Goal: Task Accomplishment & Management: Complete application form

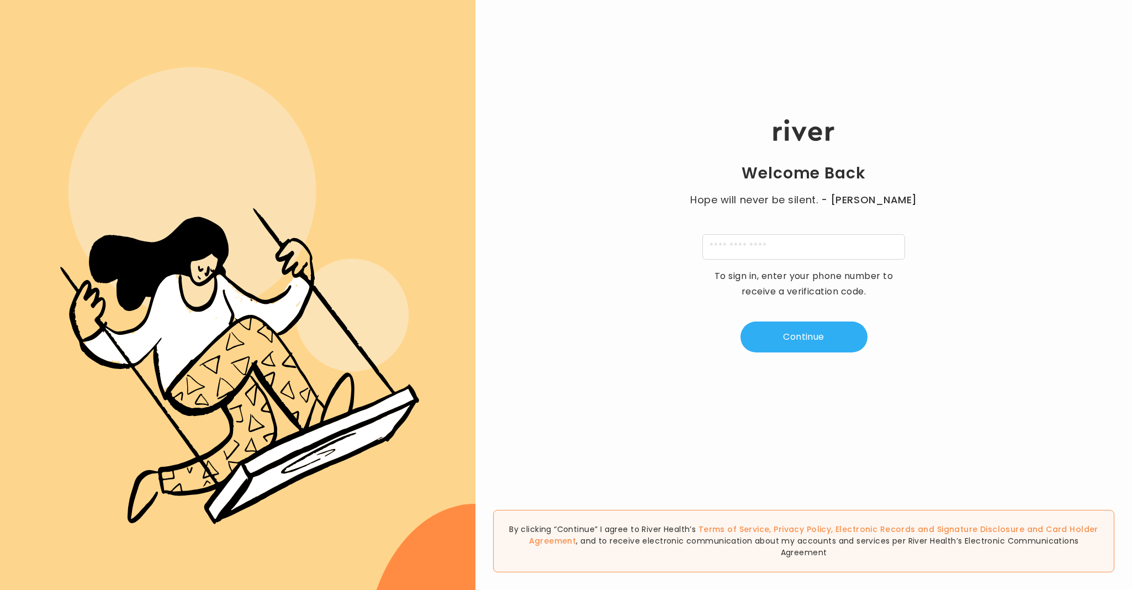
click at [794, 247] on input "tel" at bounding box center [804, 246] width 203 height 25
type input "**********"
type input "*"
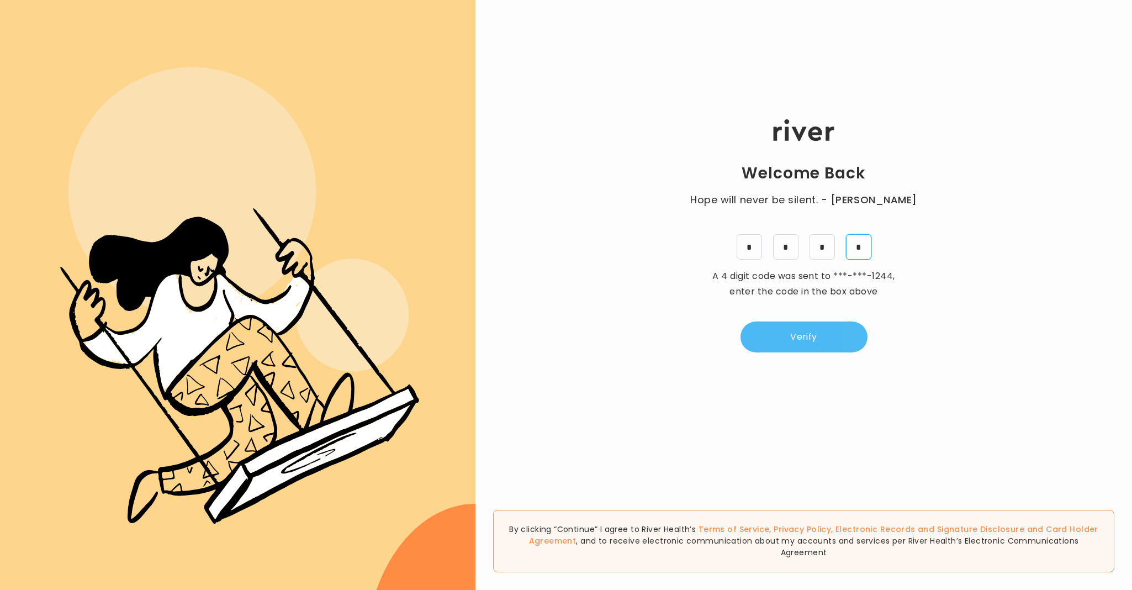
type input "*"
click at [784, 325] on button "Verify" at bounding box center [804, 337] width 127 height 31
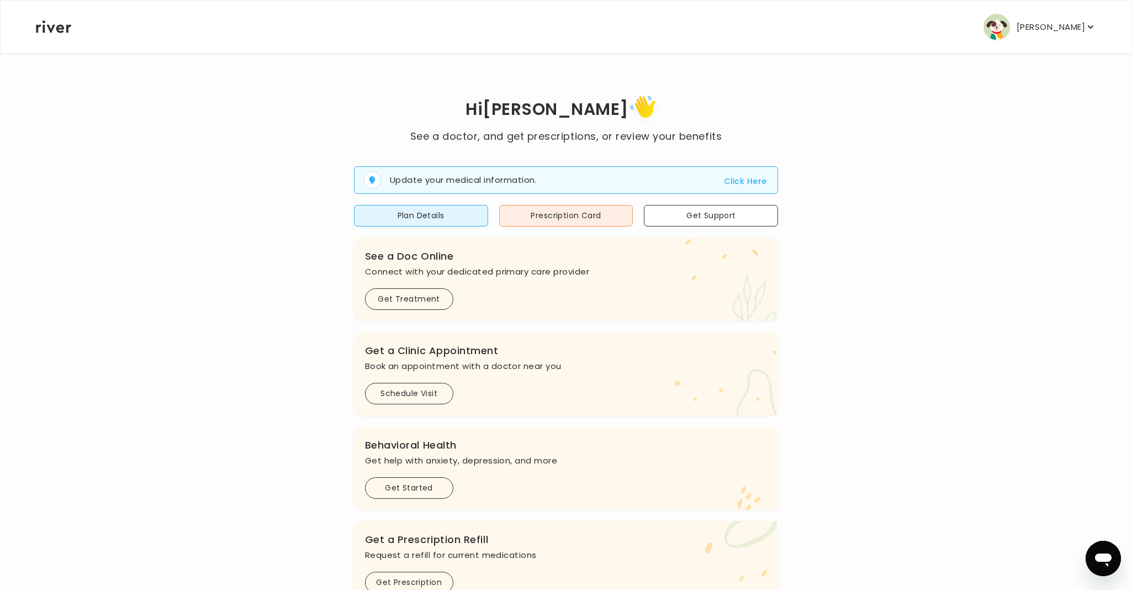
click at [1049, 25] on p "[PERSON_NAME]" at bounding box center [1051, 26] width 69 height 15
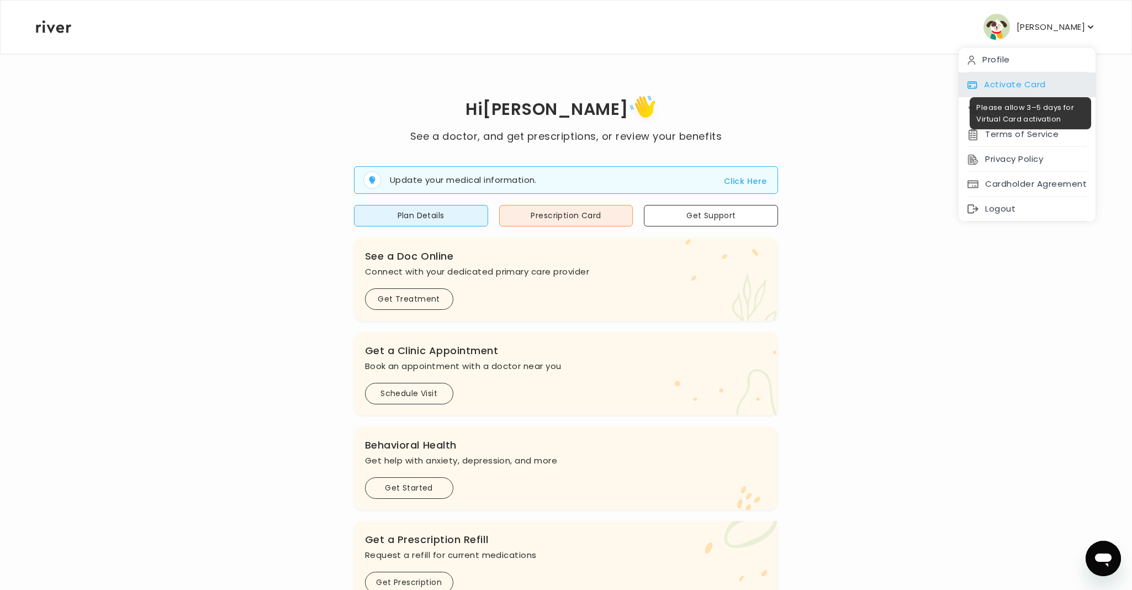
click at [995, 77] on div "Activate Card" at bounding box center [1027, 84] width 137 height 25
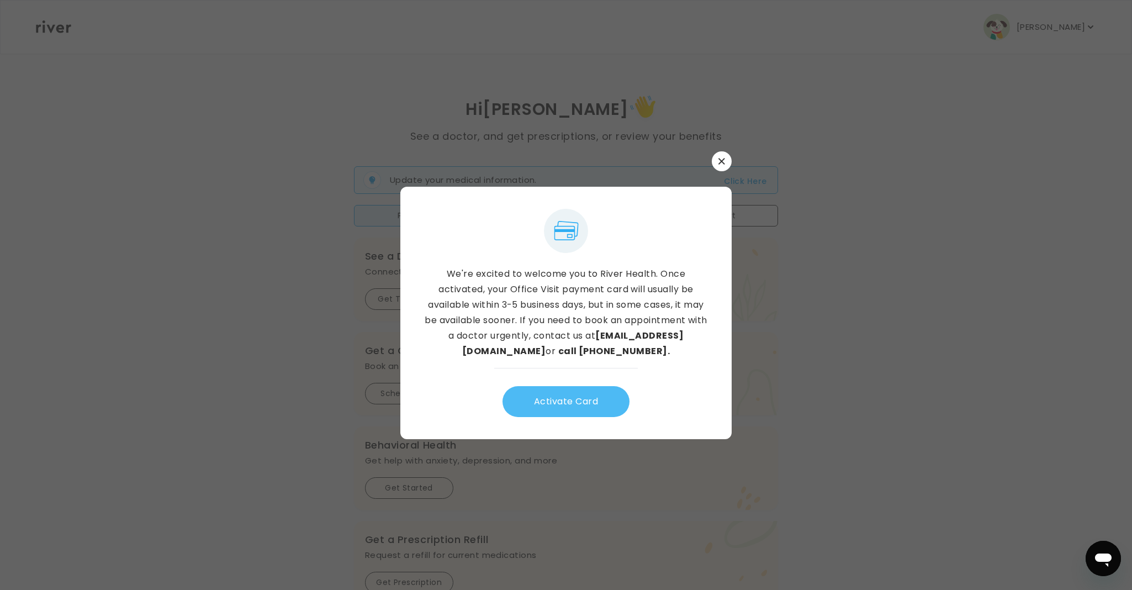
click at [576, 409] on button "Activate Card" at bounding box center [566, 401] width 127 height 31
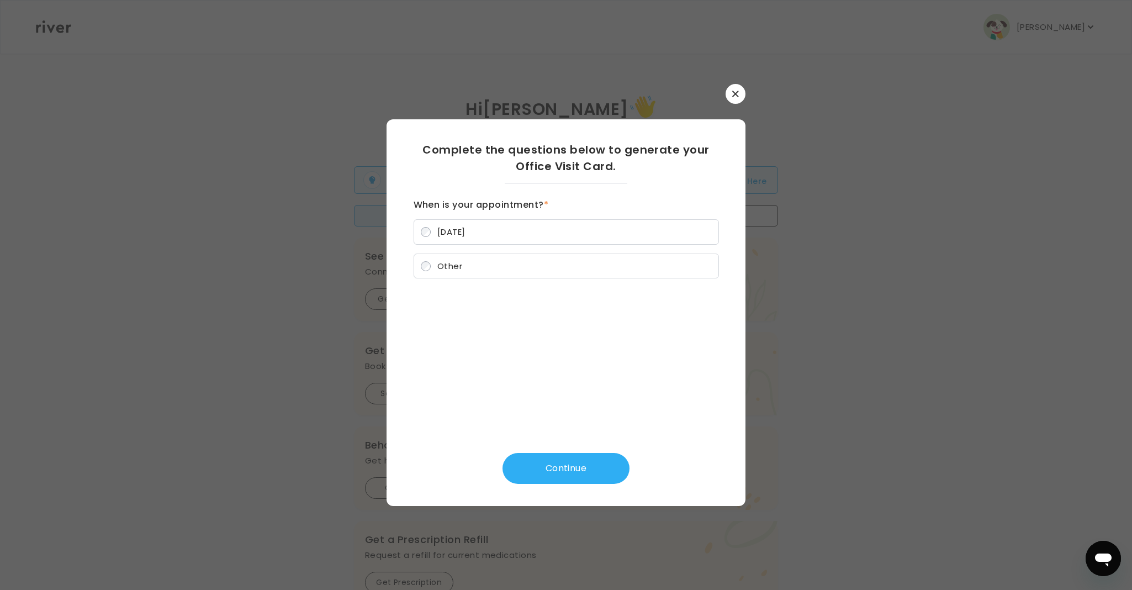
click at [731, 99] on button "button" at bounding box center [736, 94] width 20 height 20
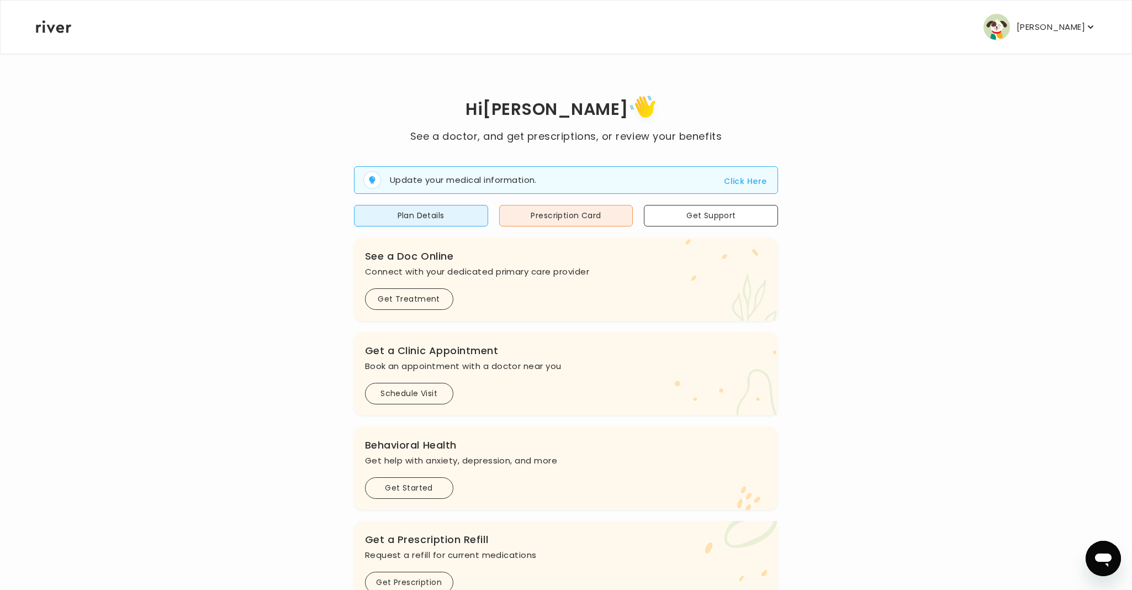
click at [1069, 39] on button "[PERSON_NAME]" at bounding box center [1040, 27] width 113 height 27
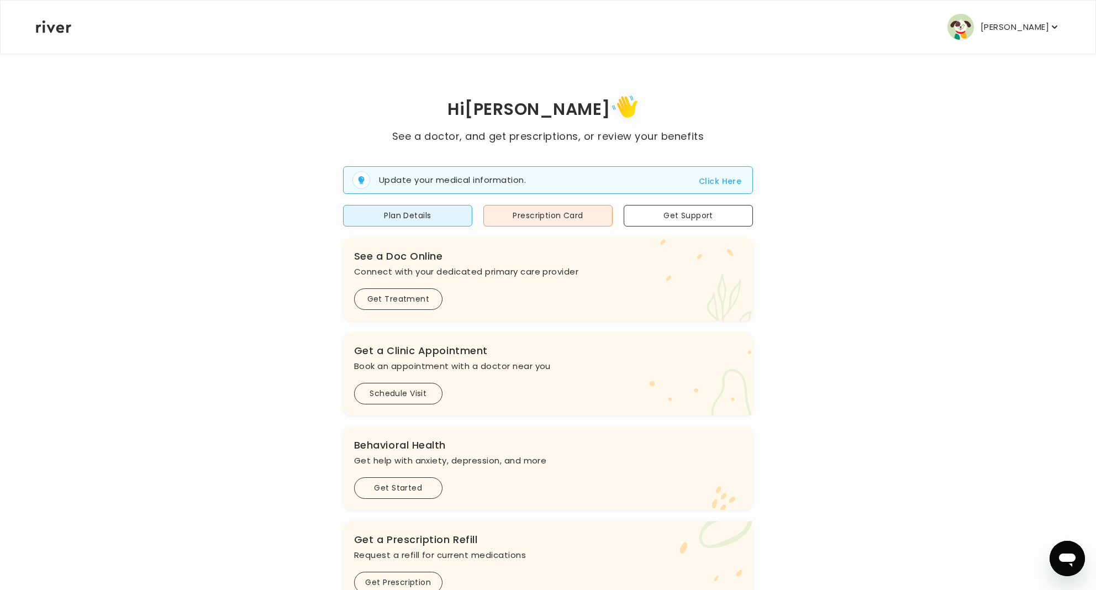
click at [1017, 36] on button "[PERSON_NAME]" at bounding box center [1003, 27] width 113 height 27
click at [796, 53] on div "Jeff Ekhardt Profile Activate Card Reimbursement Terms of Service Privacy Polic…" at bounding box center [548, 27] width 1024 height 53
click at [1012, 15] on button "[PERSON_NAME]" at bounding box center [1003, 27] width 113 height 27
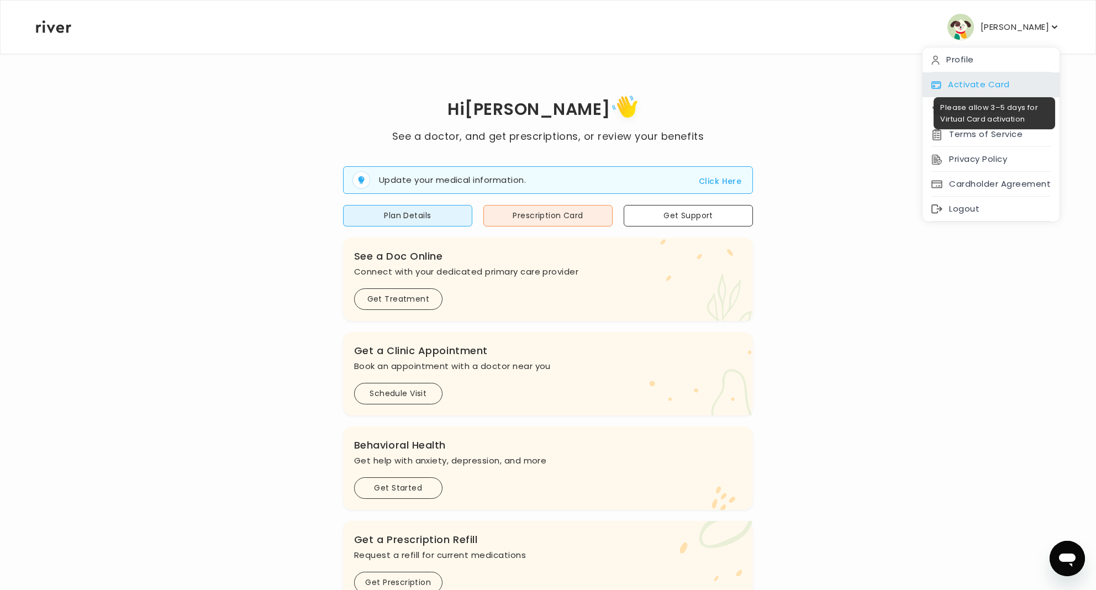
click at [970, 81] on div "Activate Card" at bounding box center [991, 84] width 137 height 25
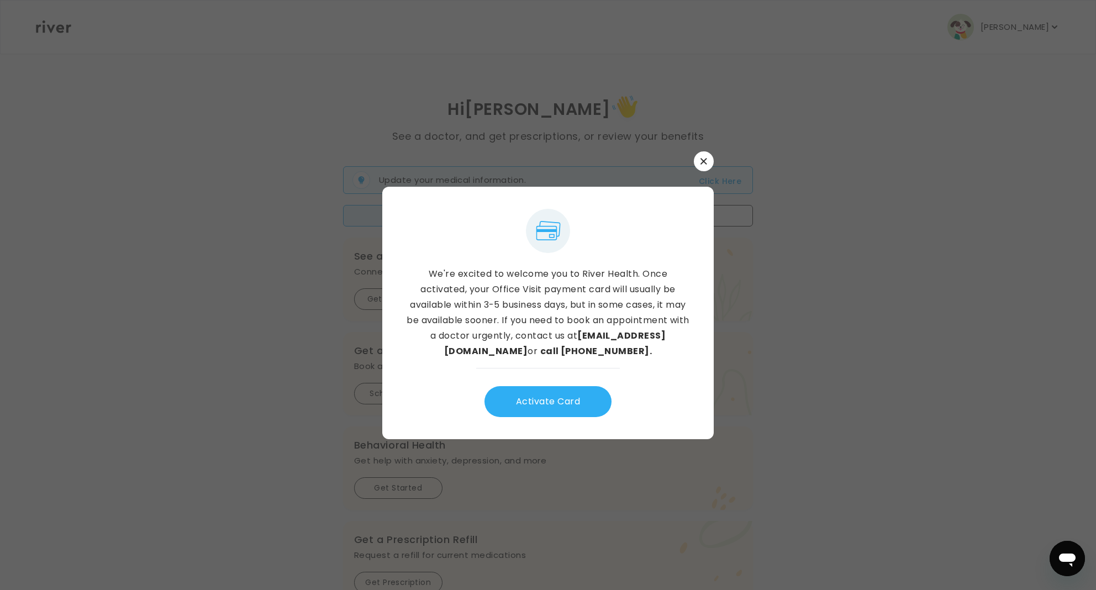
click at [704, 163] on icon "button" at bounding box center [703, 161] width 7 height 7
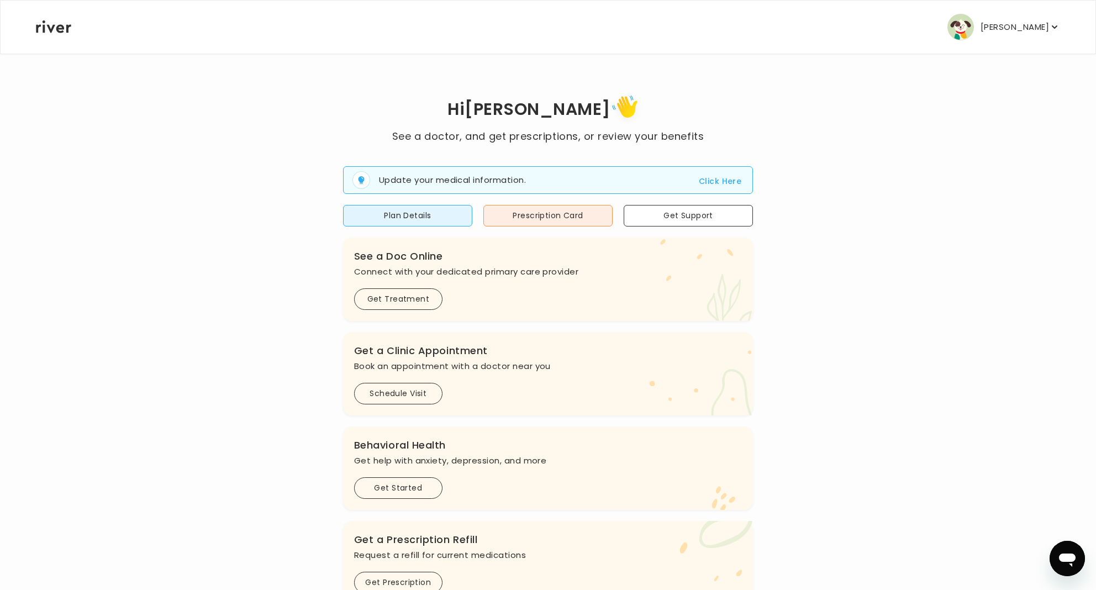
click at [994, 27] on button "[PERSON_NAME]" at bounding box center [1003, 27] width 113 height 27
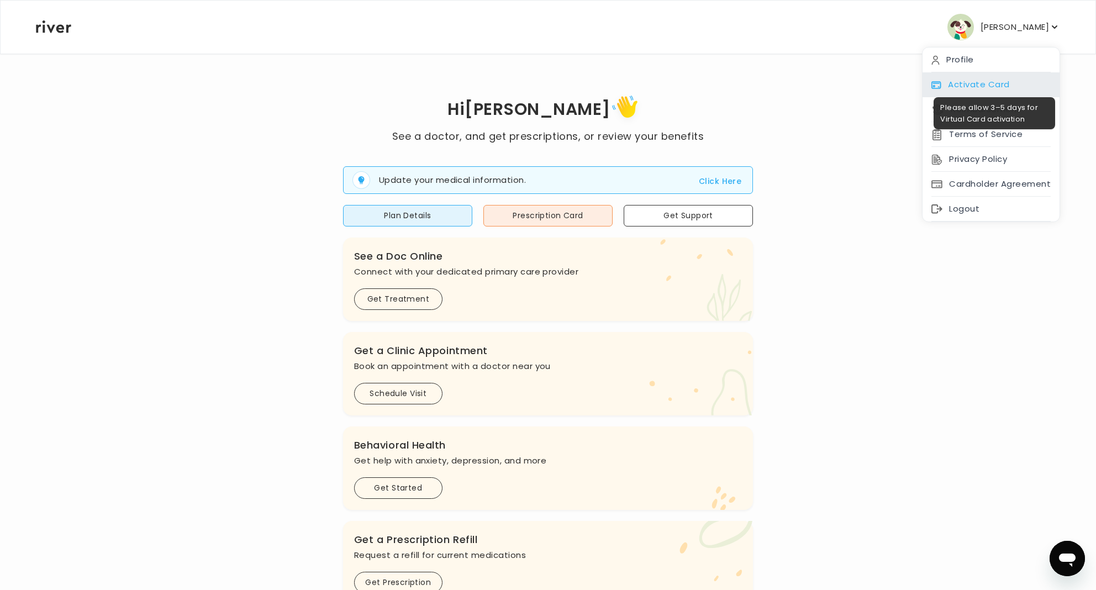
click at [975, 83] on div "Activate Card" at bounding box center [991, 84] width 137 height 25
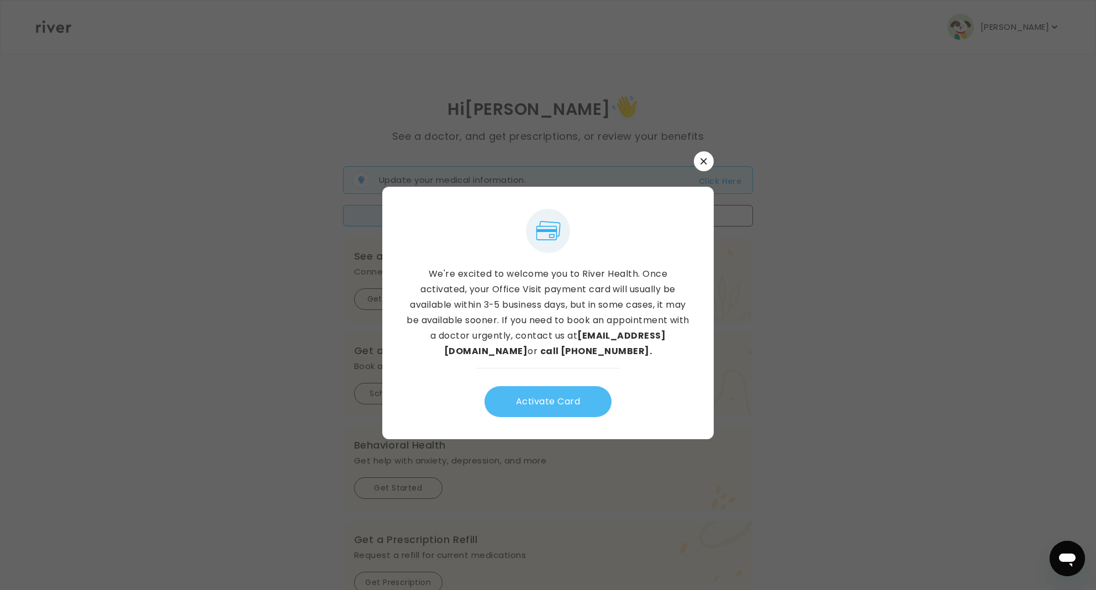
click at [542, 412] on button "Activate Card" at bounding box center [547, 401] width 127 height 31
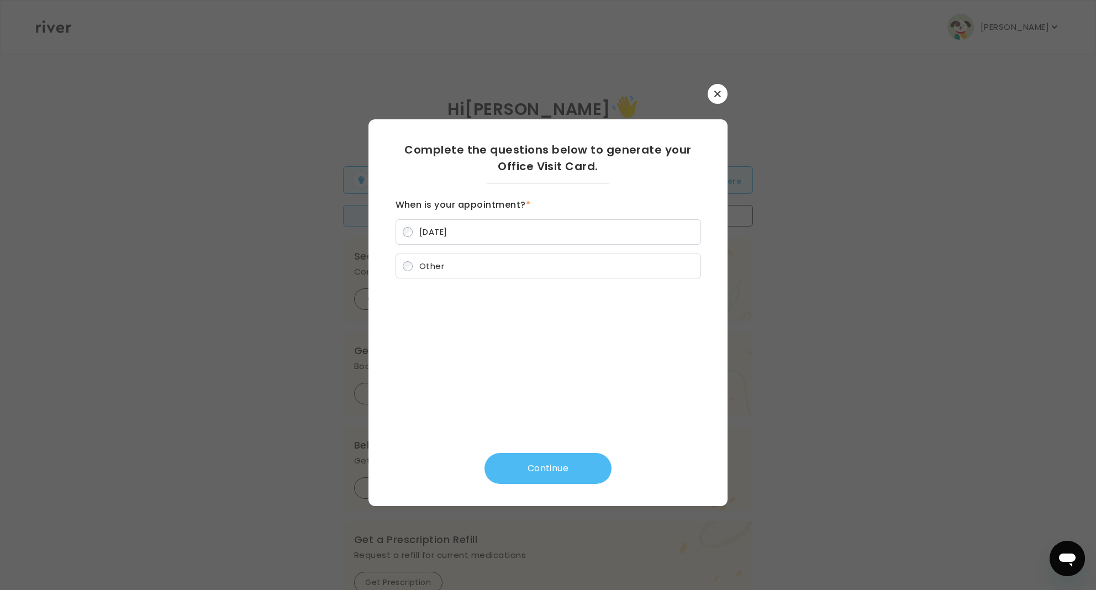
click at [513, 458] on button "Continue" at bounding box center [547, 468] width 127 height 31
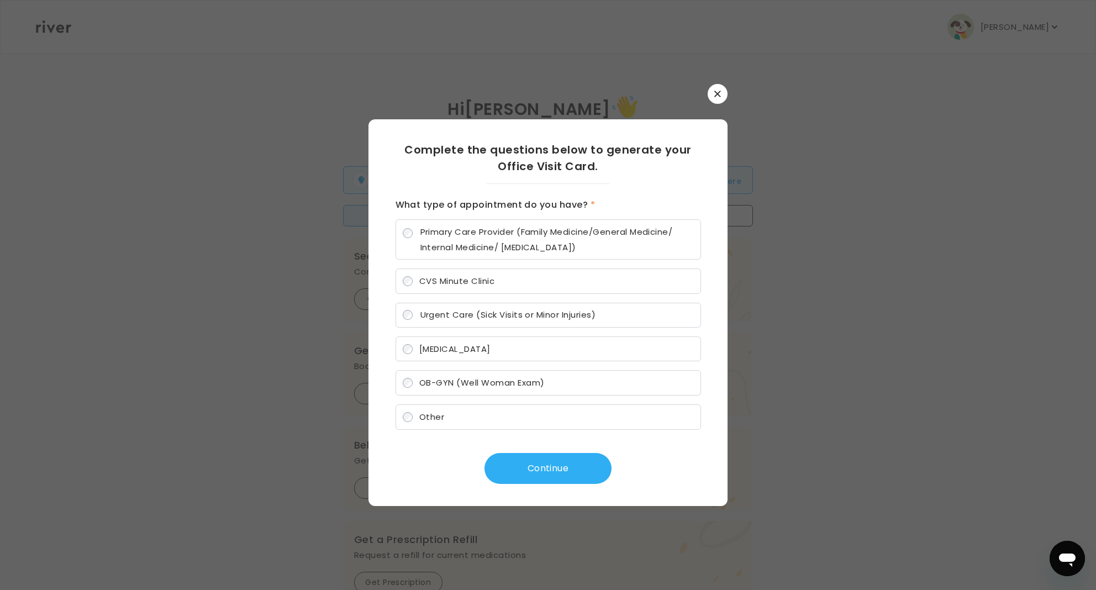
click at [498, 236] on span "Primary Care Provider (Family Medicine/General Medicine/ Internal Medicine/ Ped…" at bounding box center [556, 239] width 273 height 31
click at [524, 485] on div "Complete the questions below to generate your Office Visit Card. What type of a…" at bounding box center [548, 312] width 323 height 387
click at [524, 477] on button "Continue" at bounding box center [547, 468] width 127 height 31
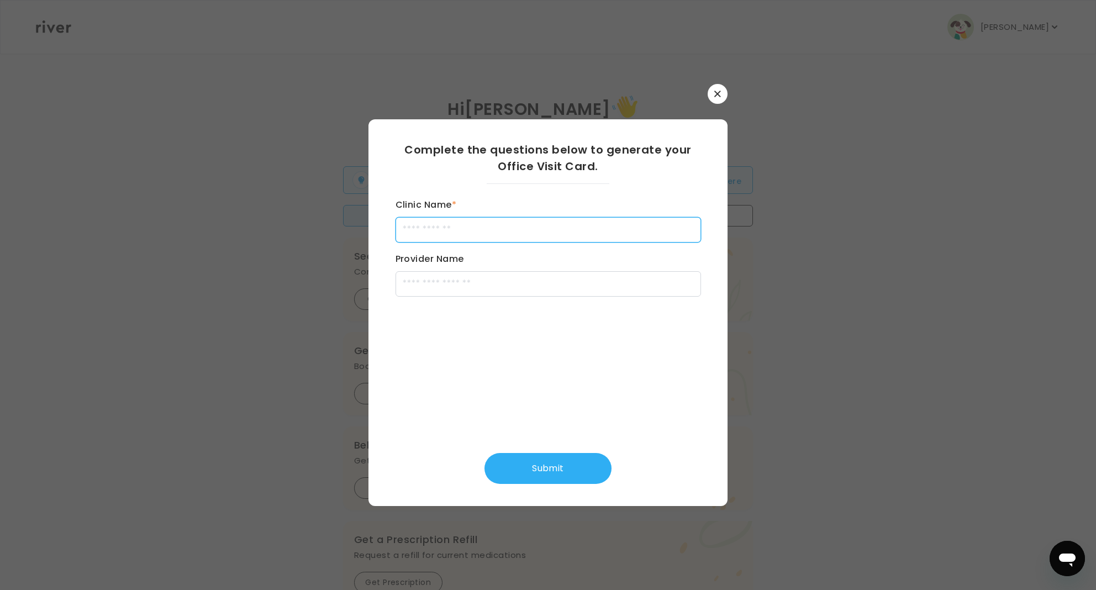
click at [516, 232] on input "Clinic Name *" at bounding box center [548, 229] width 305 height 25
type input "**********"
click at [446, 219] on input "**********" at bounding box center [548, 229] width 305 height 25
click at [560, 478] on button "Submit" at bounding box center [547, 468] width 127 height 31
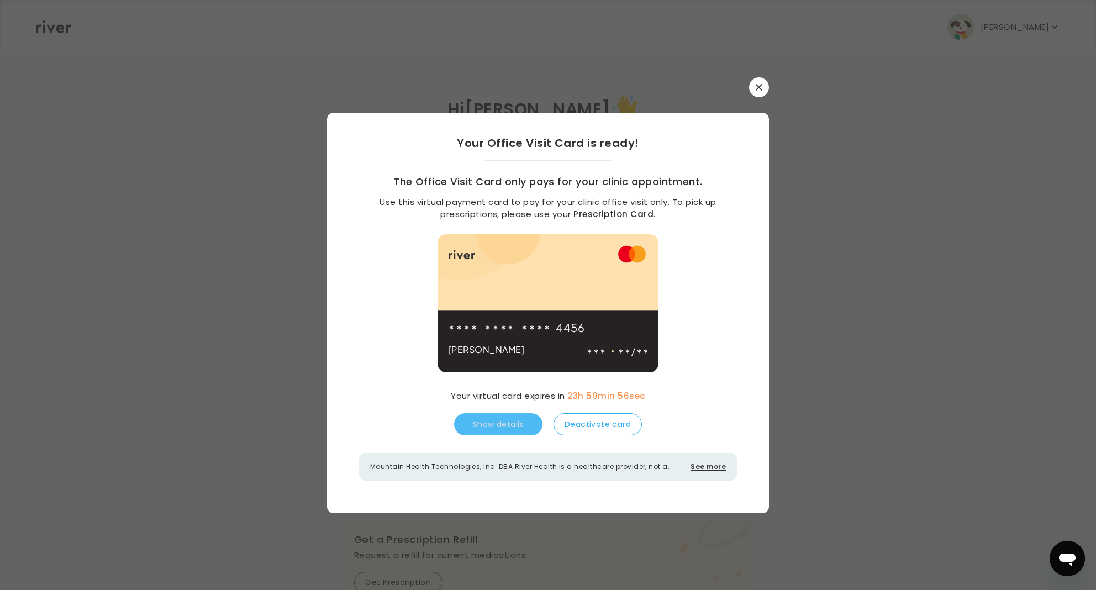
click at [627, 342] on div "Jeff Ekhardt /" at bounding box center [548, 357] width 199 height 30
click at [626, 352] on iframe at bounding box center [701, 385] width 166 height 83
click at [694, 237] on div "Your Office Visit Card is ready! The Office Visit Card only pays for your clini…" at bounding box center [548, 308] width 442 height 390
click at [612, 354] on div "Jeff Ekhardt /" at bounding box center [548, 357] width 199 height 30
click at [491, 430] on button "Show details" at bounding box center [498, 424] width 88 height 22
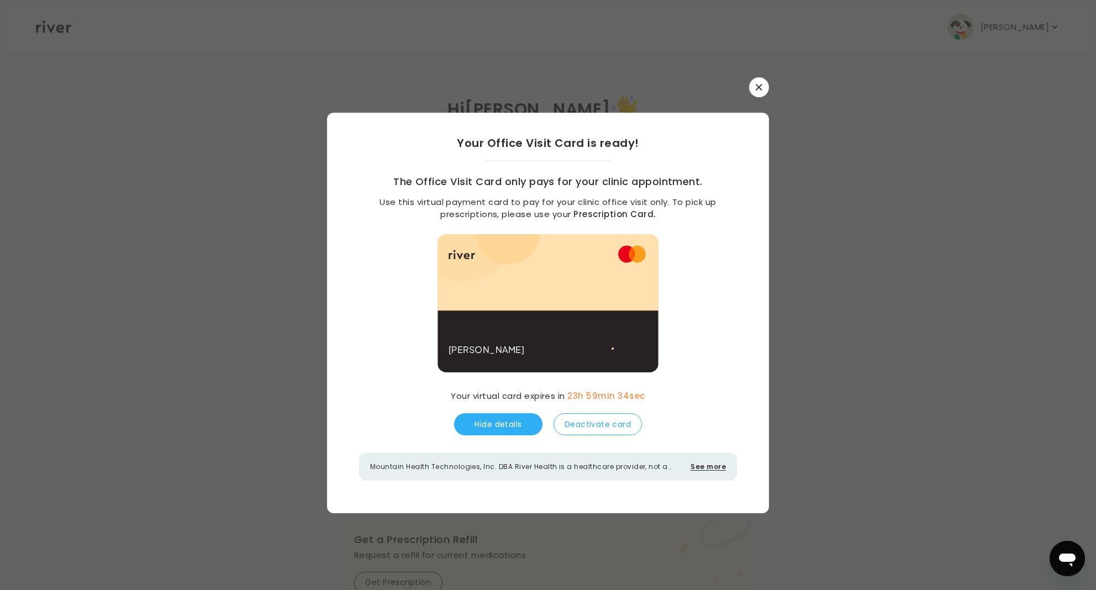
click at [552, 321] on span "4456" at bounding box center [517, 327] width 136 height 15
click at [539, 346] on div "Jeff Ekhardt /" at bounding box center [548, 357] width 199 height 30
click at [503, 413] on button "Hide details" at bounding box center [498, 424] width 88 height 22
click at [503, 426] on button "Show details" at bounding box center [498, 424] width 88 height 22
click at [547, 336] on div "4456" at bounding box center [532, 327] width 166 height 30
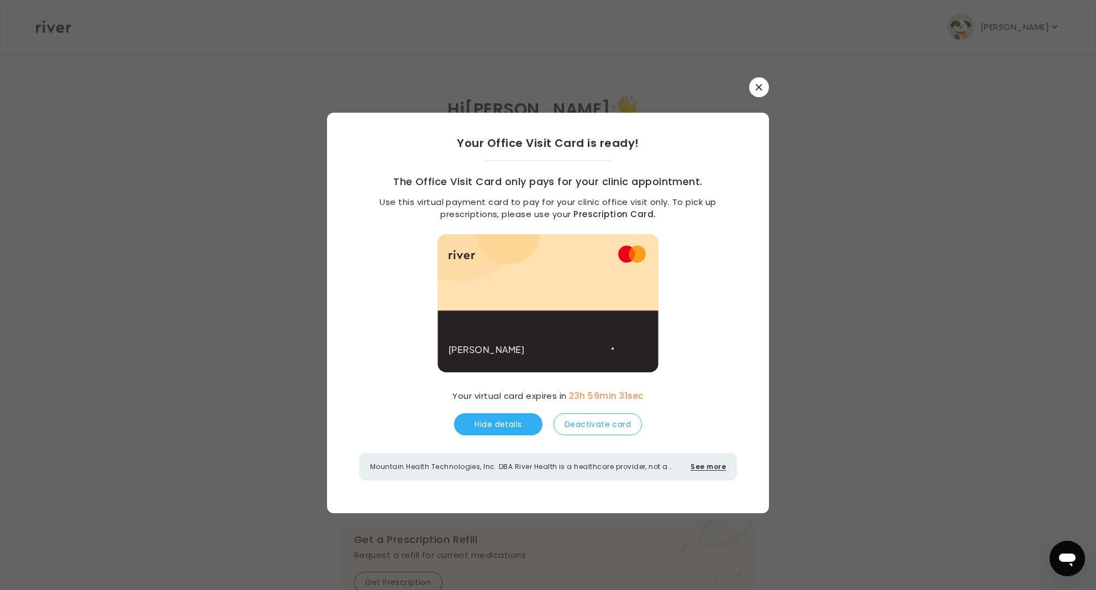
click at [557, 359] on div "Jeff Ekhardt /" at bounding box center [548, 357] width 199 height 30
click at [644, 350] on icon at bounding box center [646, 352] width 6 height 6
click at [618, 344] on span "/" at bounding box center [633, 351] width 30 height 15
click at [634, 350] on span "/" at bounding box center [633, 351] width 4 height 15
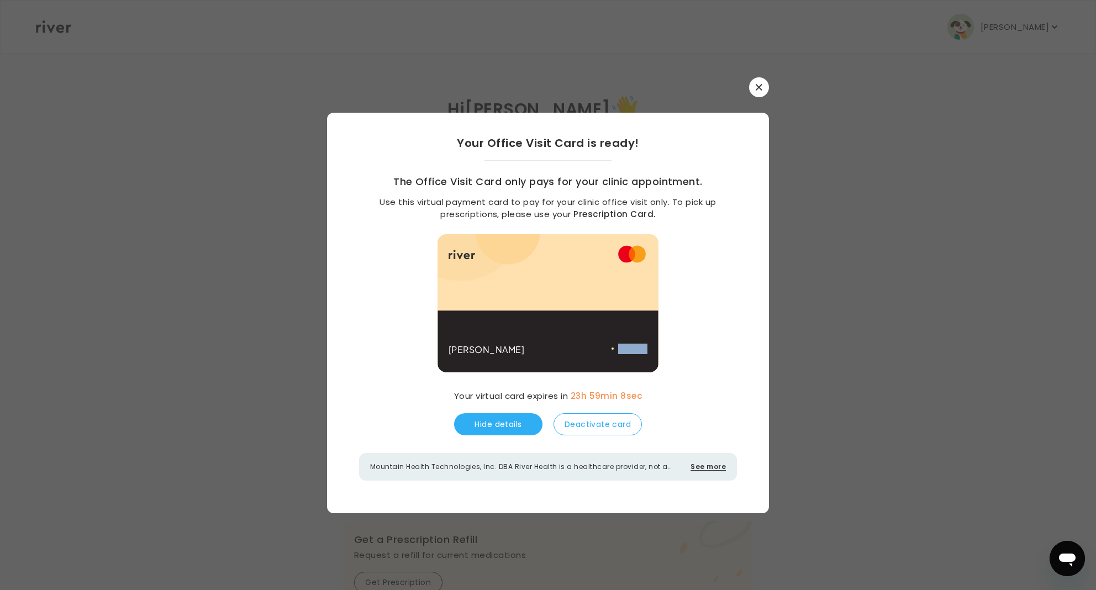
click at [634, 350] on span "/" at bounding box center [633, 351] width 4 height 15
click at [631, 354] on span "/" at bounding box center [633, 351] width 4 height 15
click at [581, 420] on button "Deactivate card" at bounding box center [598, 424] width 88 height 22
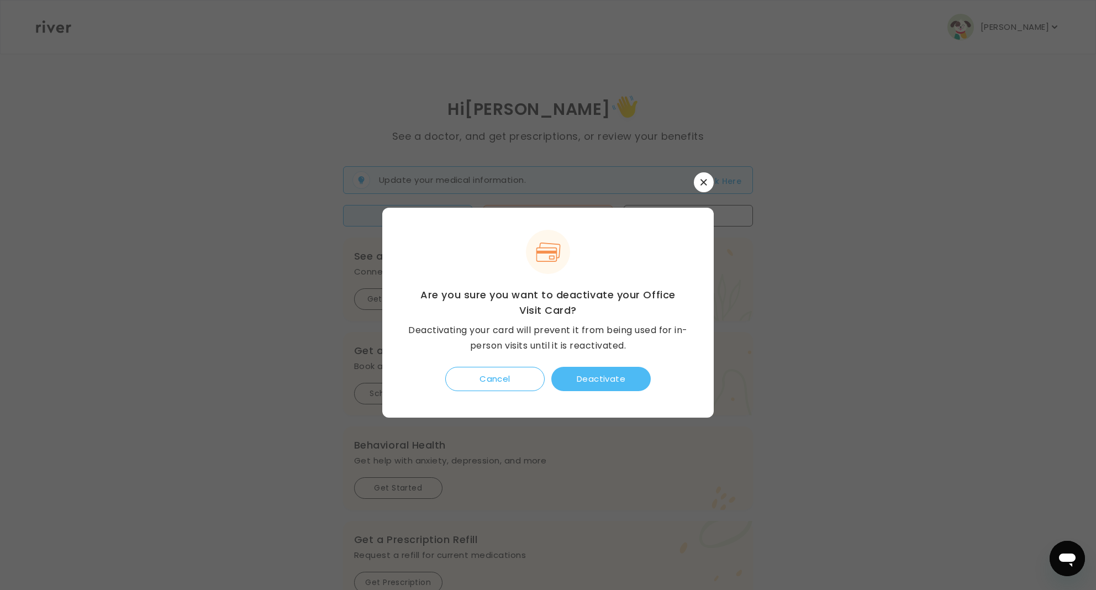
click at [602, 374] on button "Deactivate" at bounding box center [600, 379] width 99 height 24
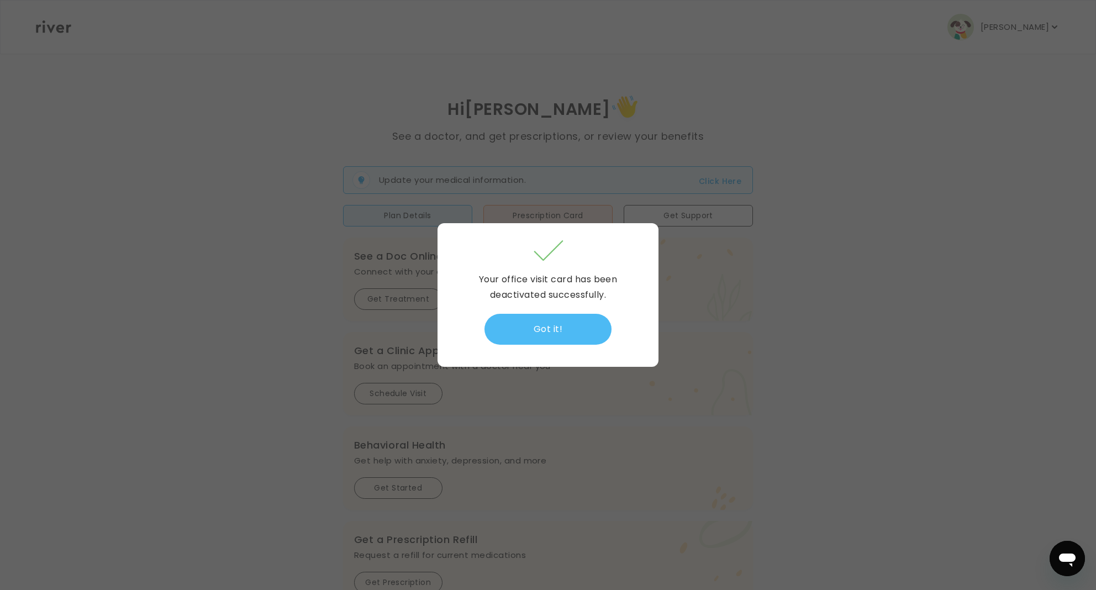
click at [546, 327] on button "Got it!" at bounding box center [547, 329] width 127 height 31
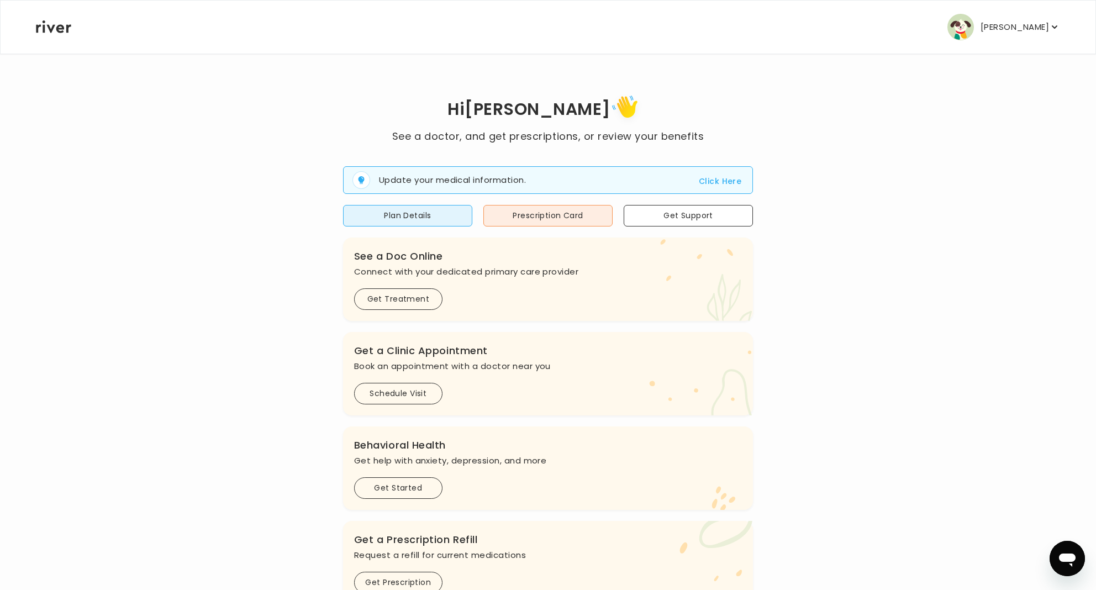
click at [1050, 30] on icon "button" at bounding box center [1054, 27] width 11 height 11
click at [879, 85] on div "Hi Jeff See a doctor, and get prescriptions, or review your benefits Update you…" at bounding box center [547, 391] width 1025 height 677
click at [1028, 28] on p "[PERSON_NAME]" at bounding box center [1015, 26] width 69 height 15
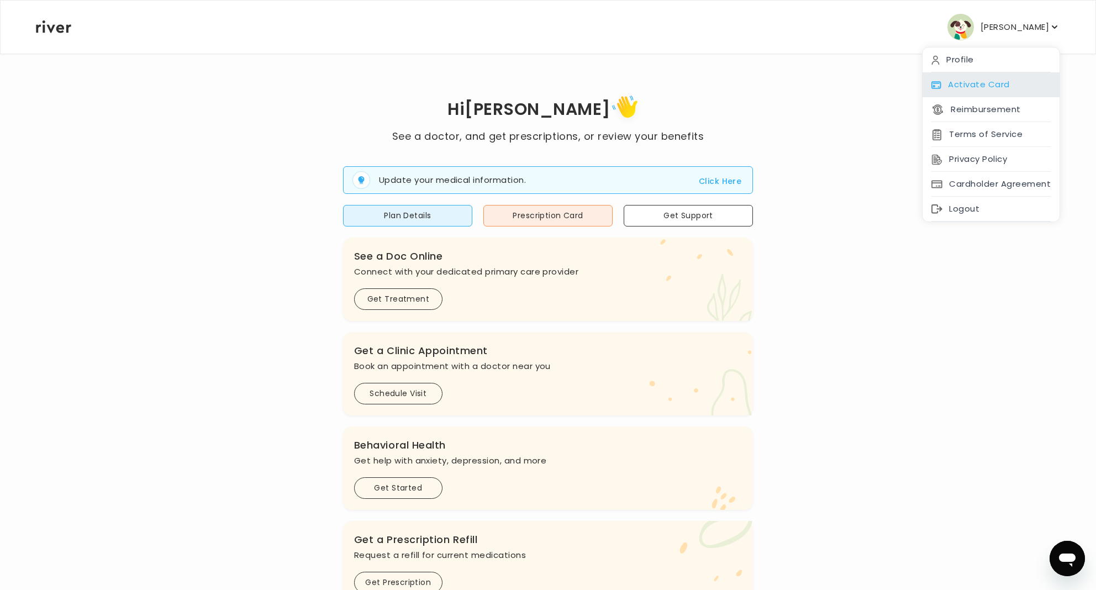
click at [972, 86] on div "Activate Card" at bounding box center [991, 84] width 137 height 25
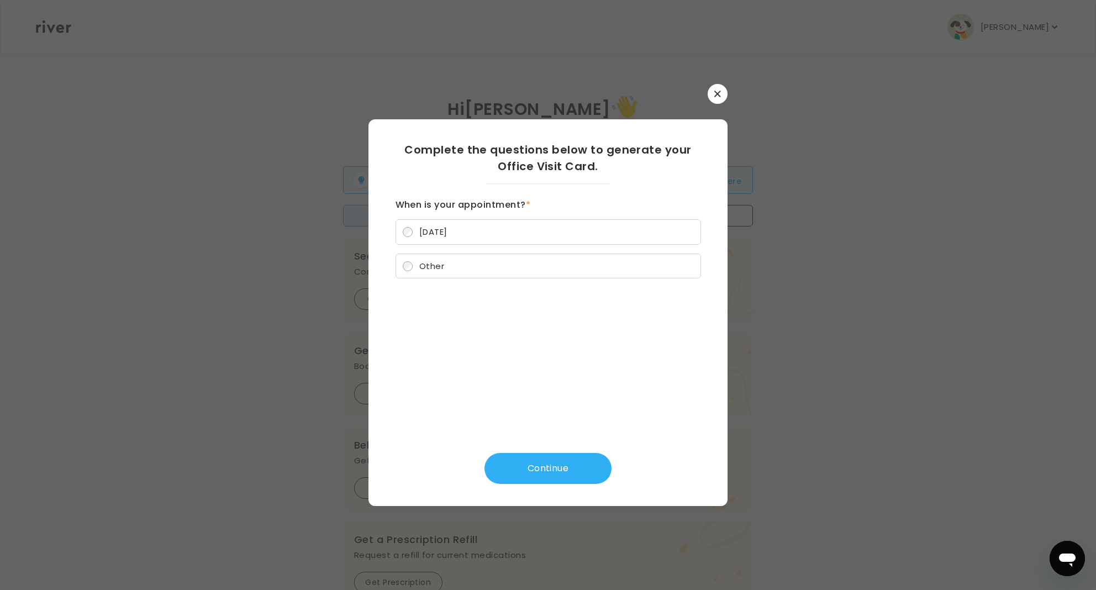
click at [719, 101] on button "button" at bounding box center [718, 94] width 20 height 20
